Goal: Task Accomplishment & Management: Use online tool/utility

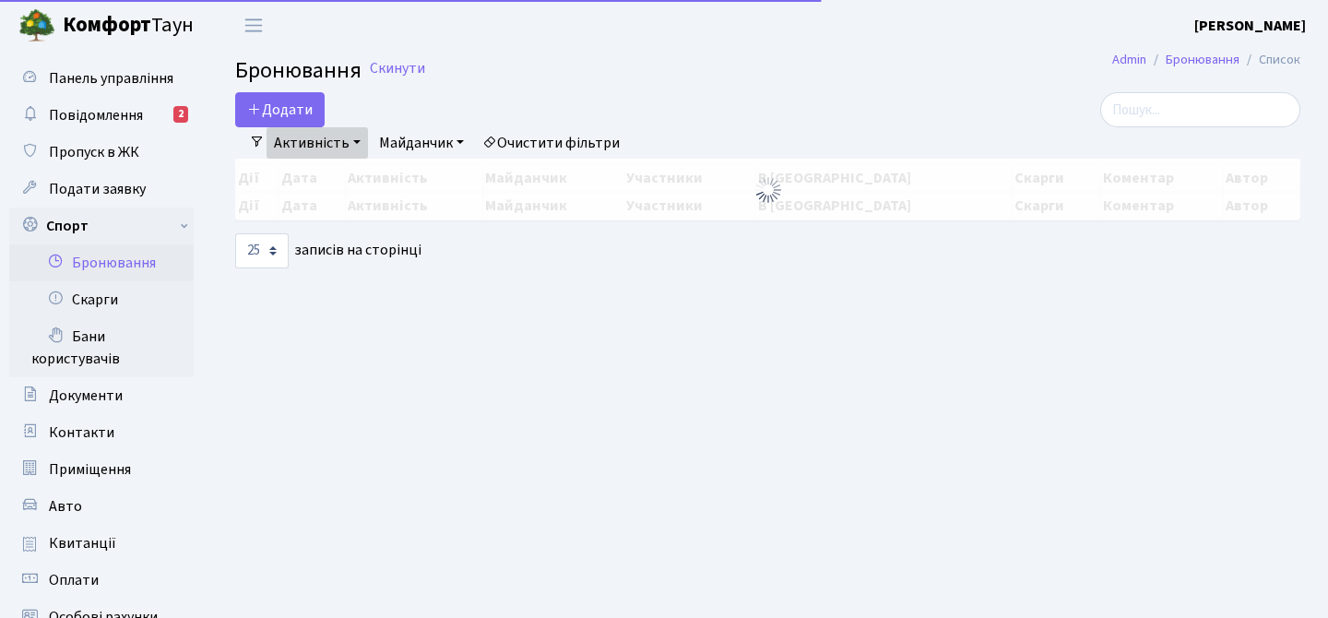
select select "25"
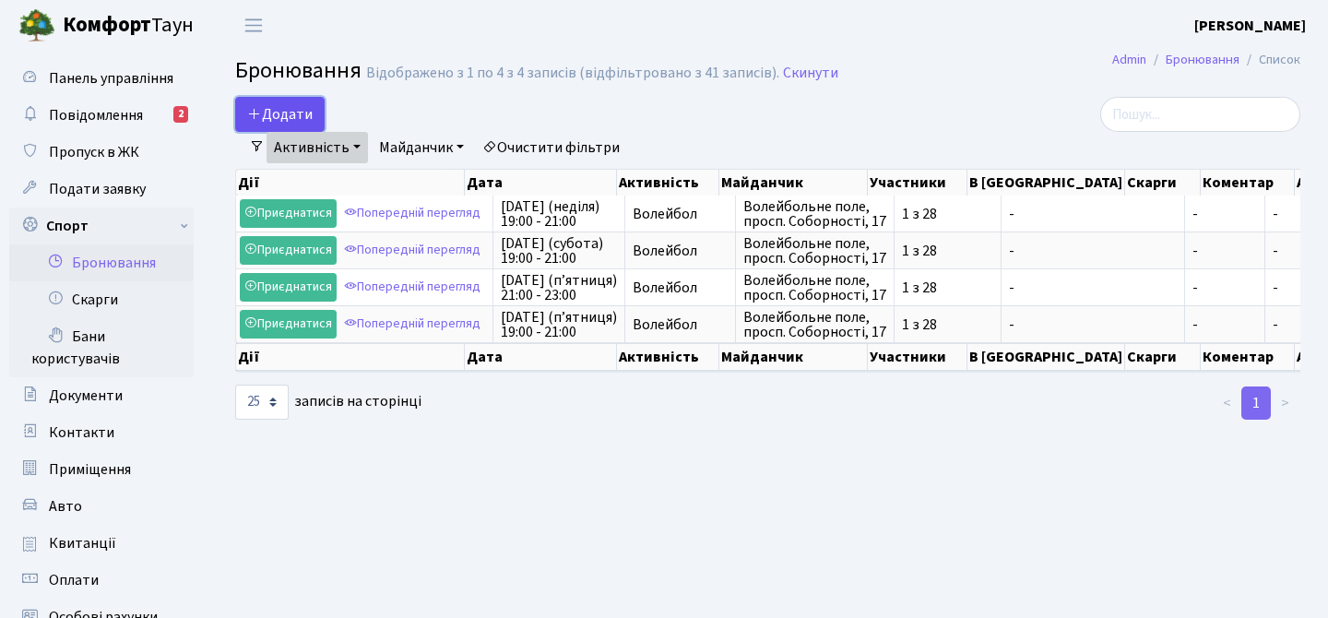
click at [298, 105] on button "Додати" at bounding box center [279, 114] width 89 height 35
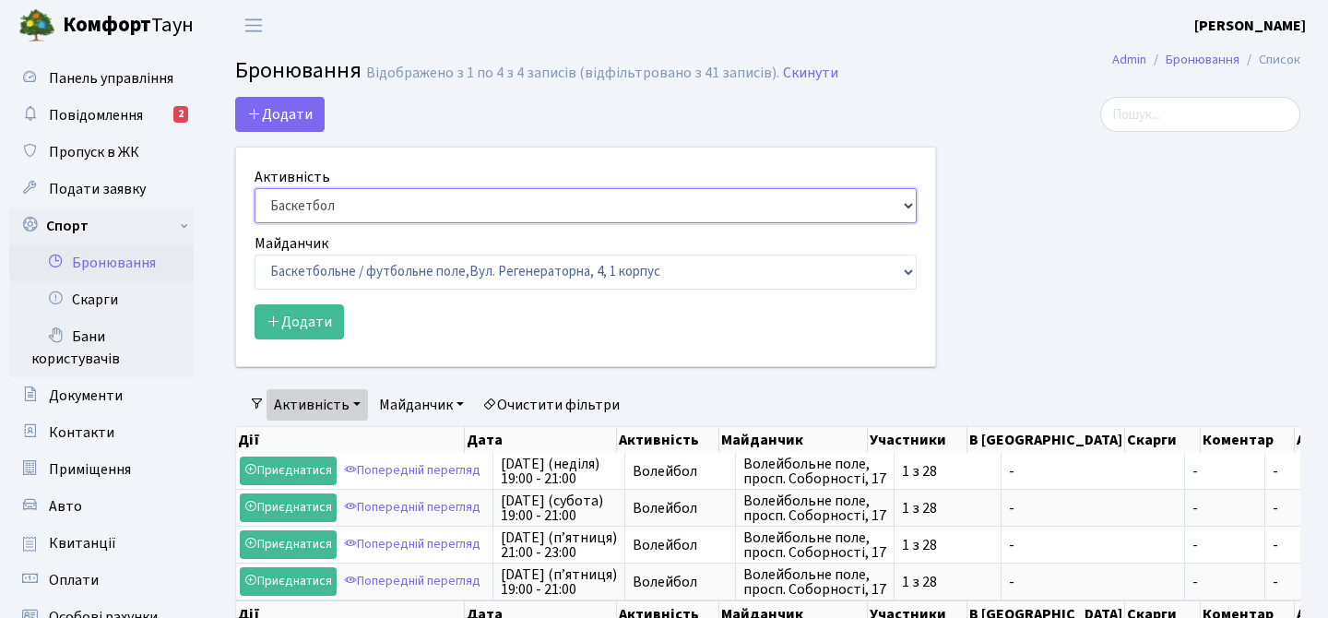
click at [349, 211] on select "Баскетбол Волейбол Йога Катання на роликах Настільний теніс Теніс Футбол Фітнес" at bounding box center [586, 205] width 662 height 35
select select "4"
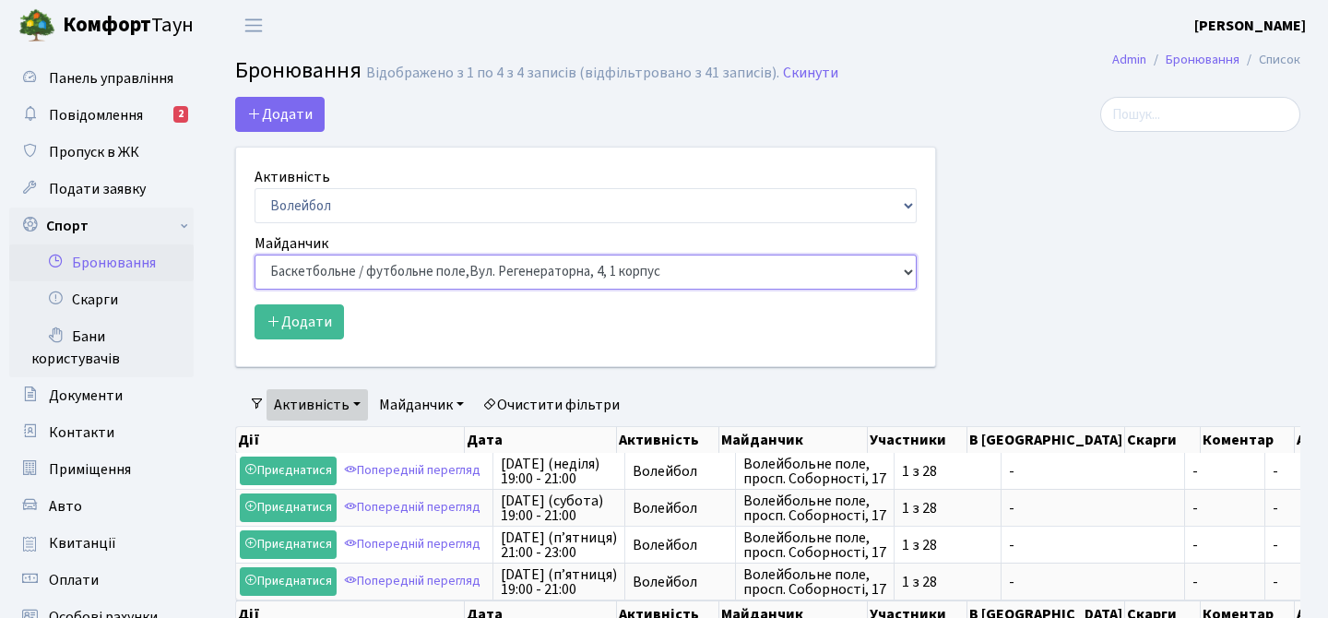
click at [318, 271] on select "Баскетбольне / футбольне поле, Вул. Регенераторна, 4, 1 корпус Баскетбольне пол…" at bounding box center [586, 272] width 662 height 35
select select "4"
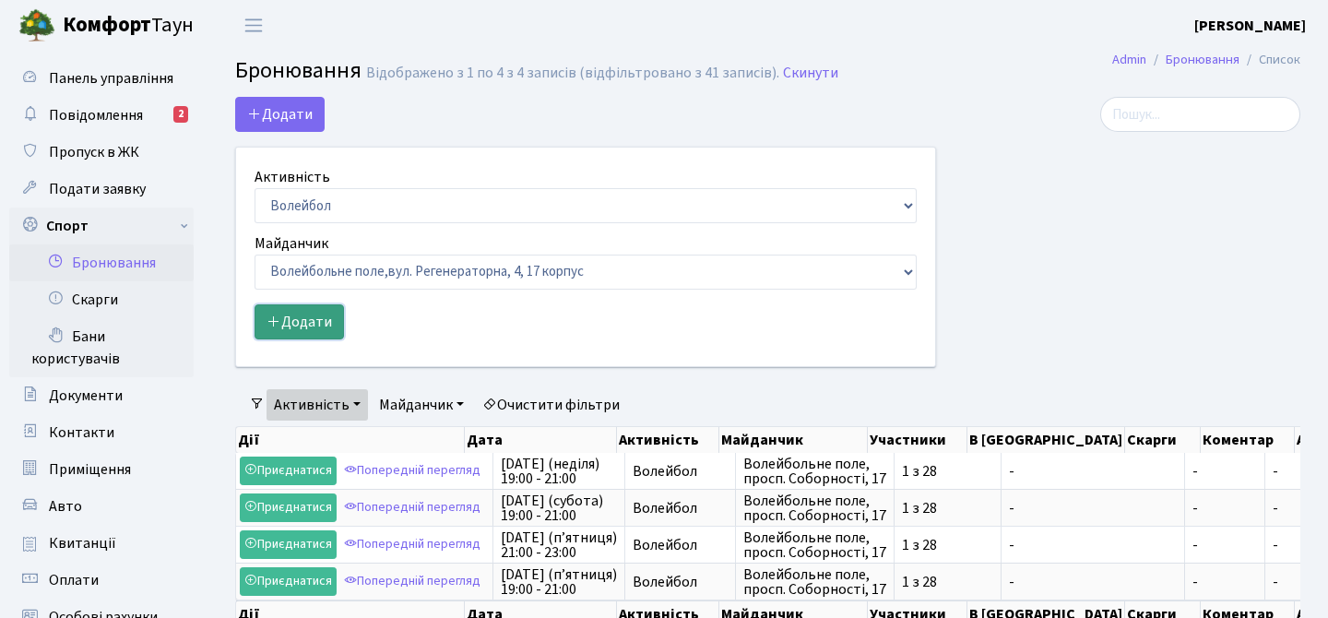
click at [314, 322] on button "Додати" at bounding box center [299, 321] width 89 height 35
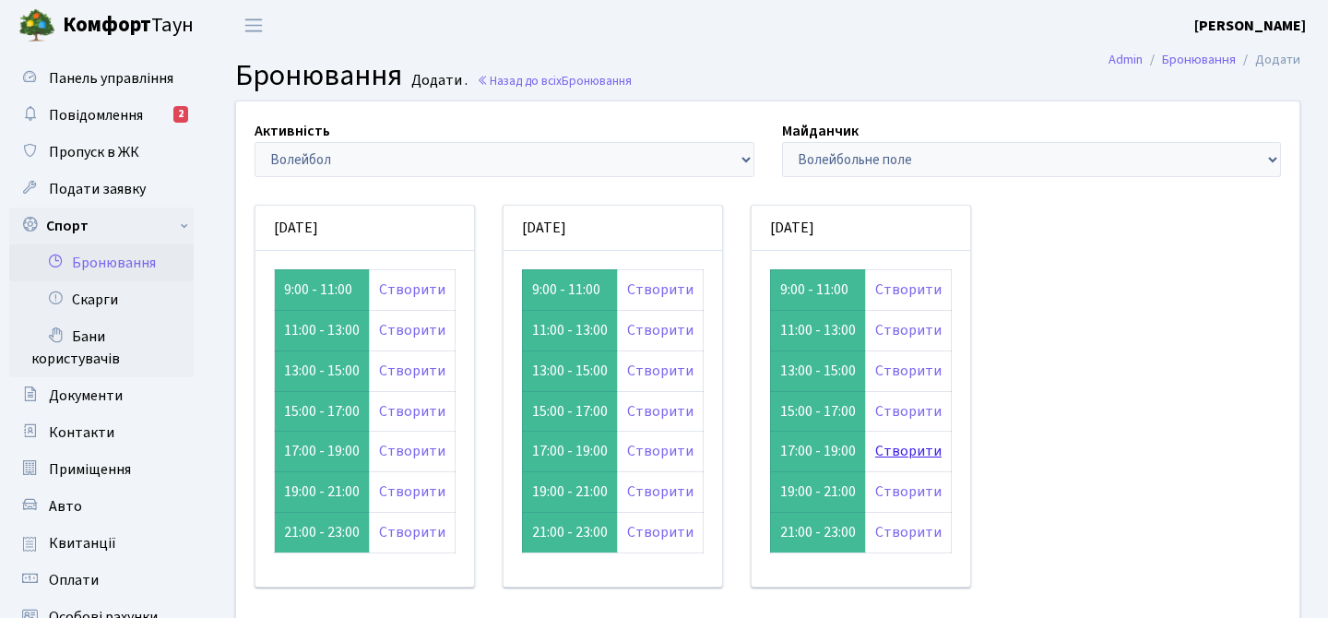
click at [907, 456] on link "Створити" at bounding box center [908, 451] width 66 height 20
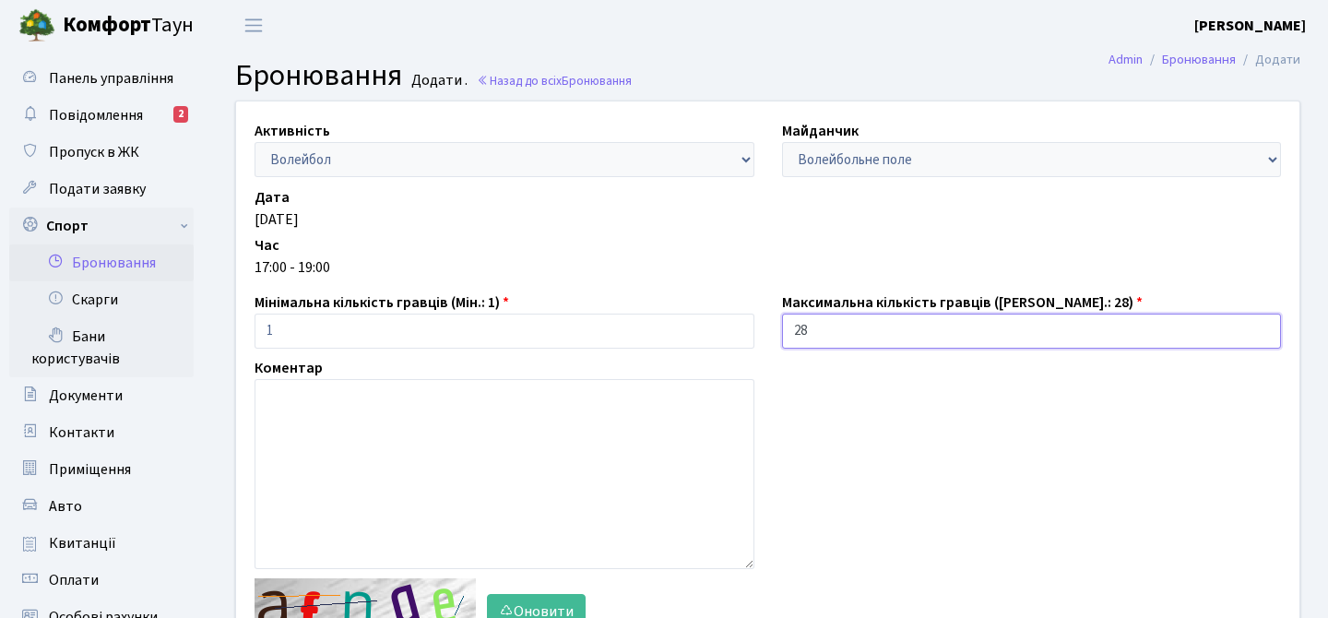
click at [801, 339] on input "28" at bounding box center [1032, 331] width 500 height 35
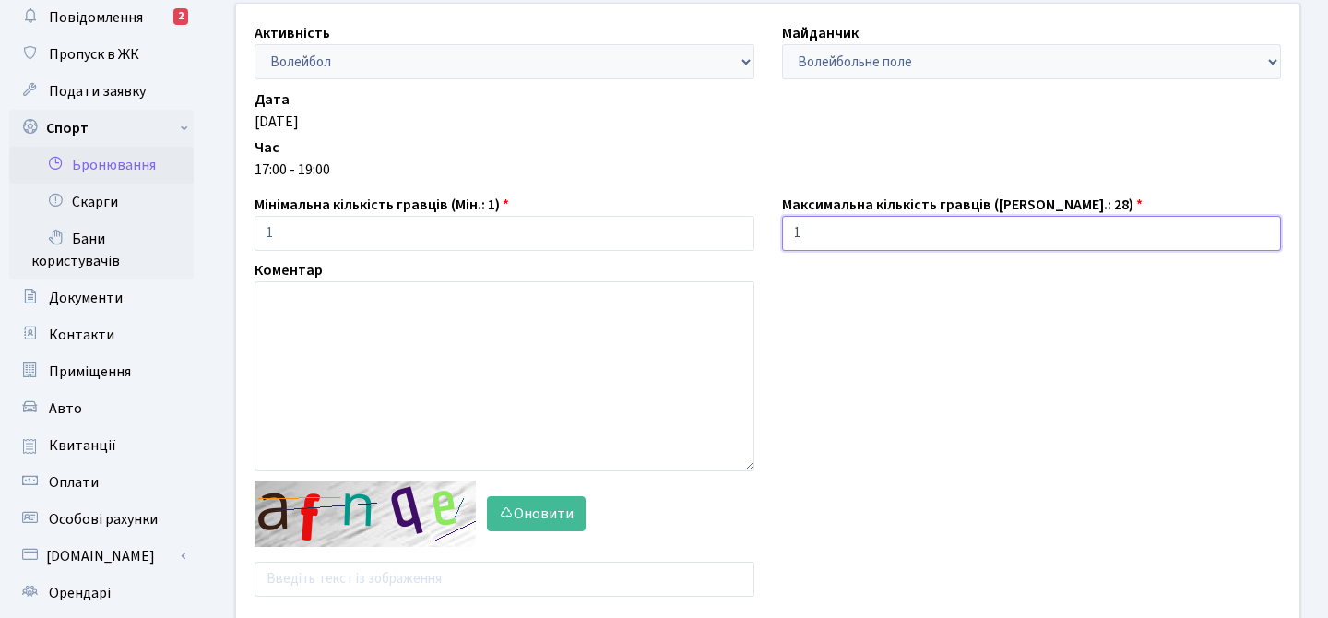
scroll to position [104, 0]
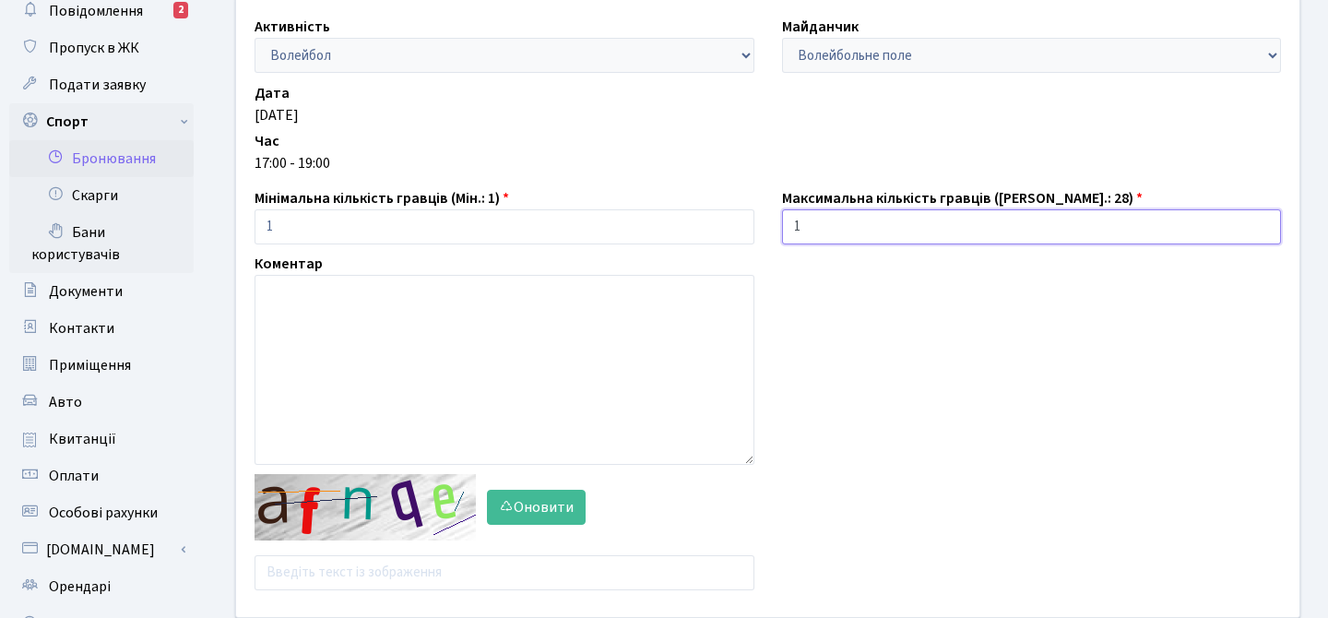
type input "1"
click at [512, 578] on input "text" at bounding box center [505, 572] width 500 height 35
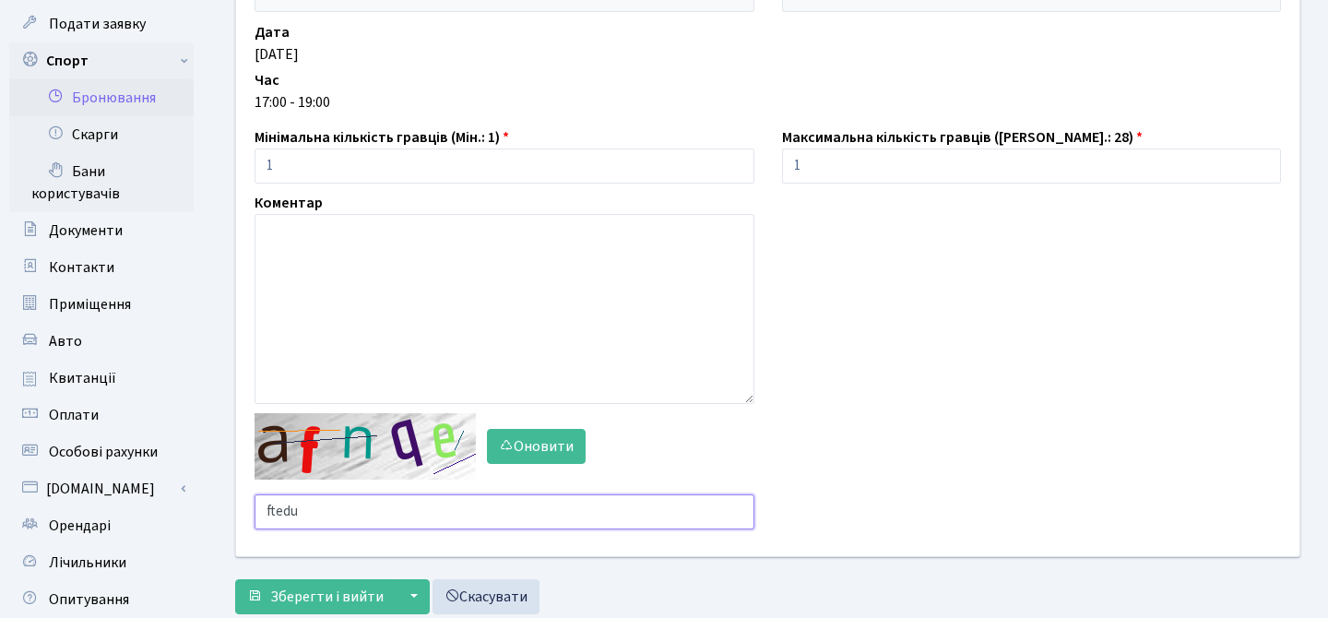
scroll to position [169, 0]
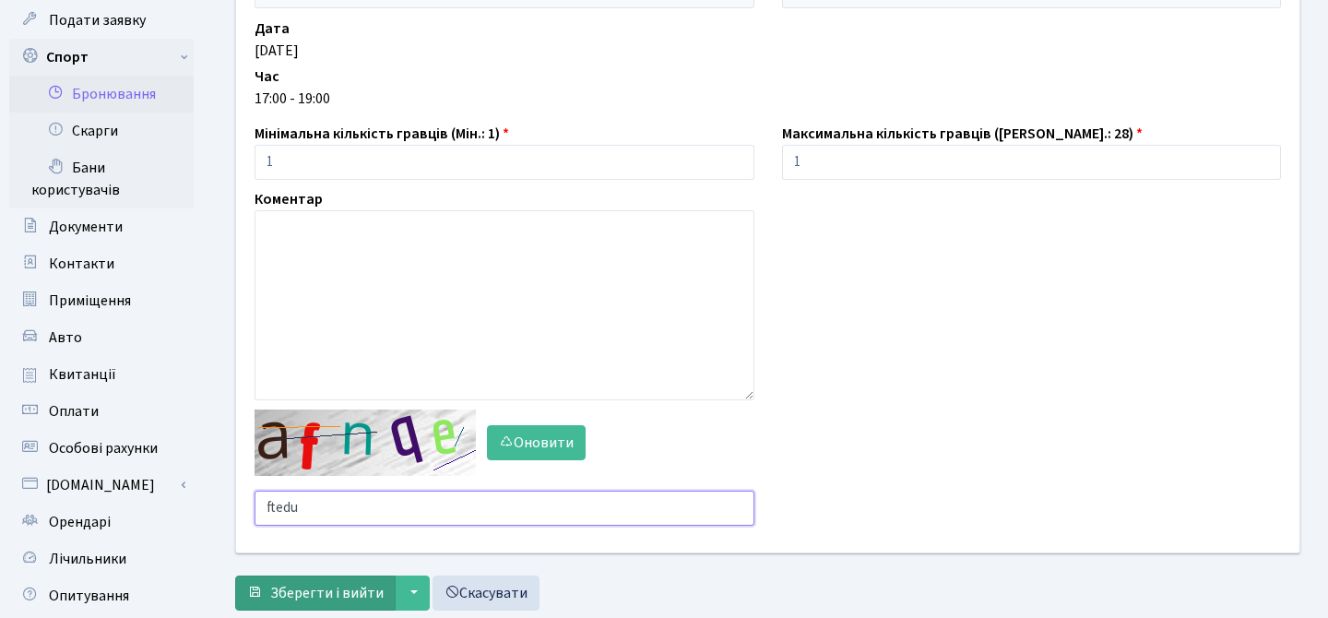
type input "ftedu"
click at [314, 590] on span "Зберегти і вийти" at bounding box center [326, 593] width 113 height 20
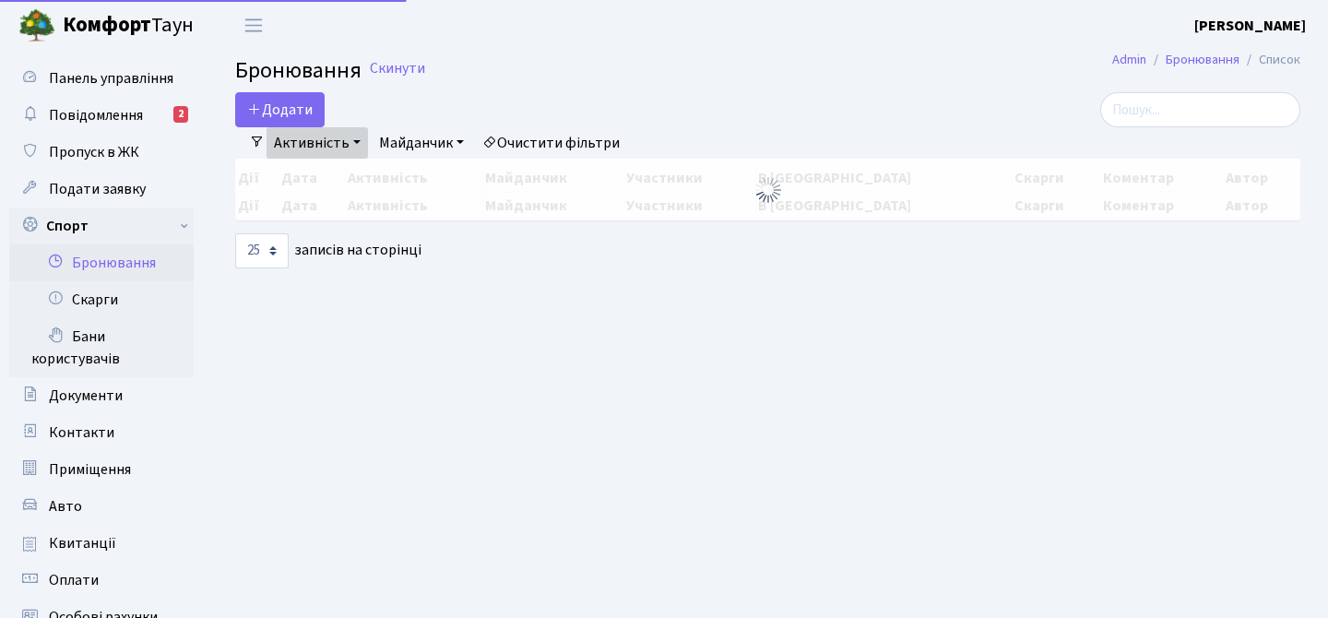
select select "25"
